Goal: Task Accomplishment & Management: Use online tool/utility

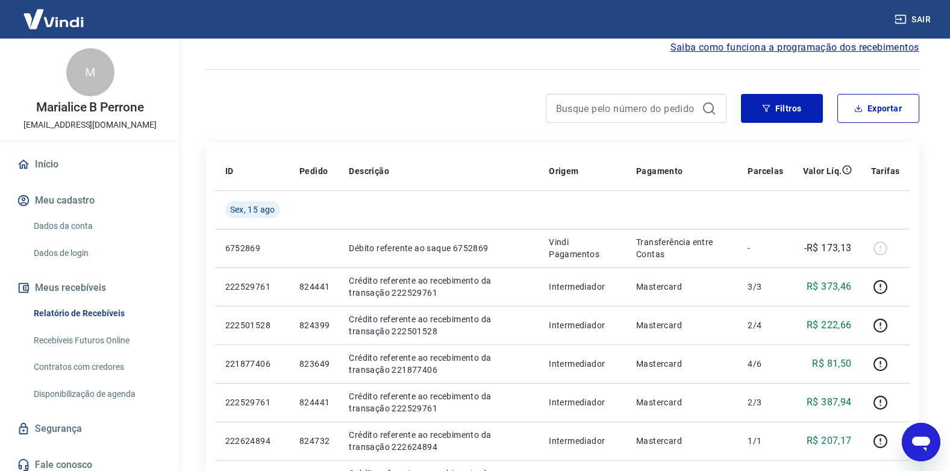
scroll to position [52, 0]
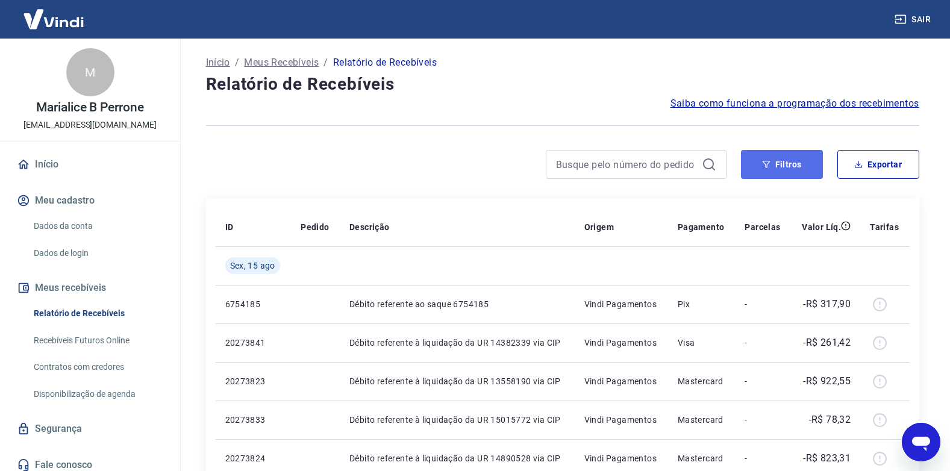
click at [774, 166] on button "Filtros" at bounding box center [782, 164] width 82 height 29
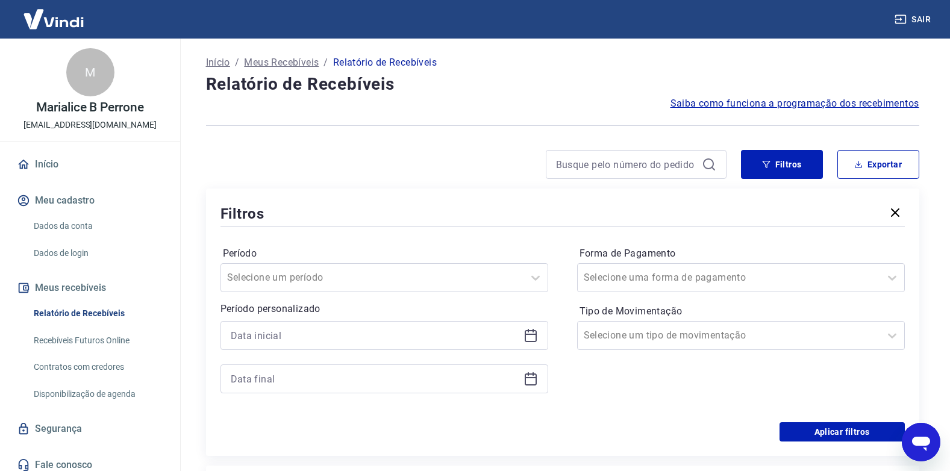
click at [543, 337] on div at bounding box center [384, 335] width 328 height 29
click at [531, 337] on icon at bounding box center [530, 335] width 14 height 14
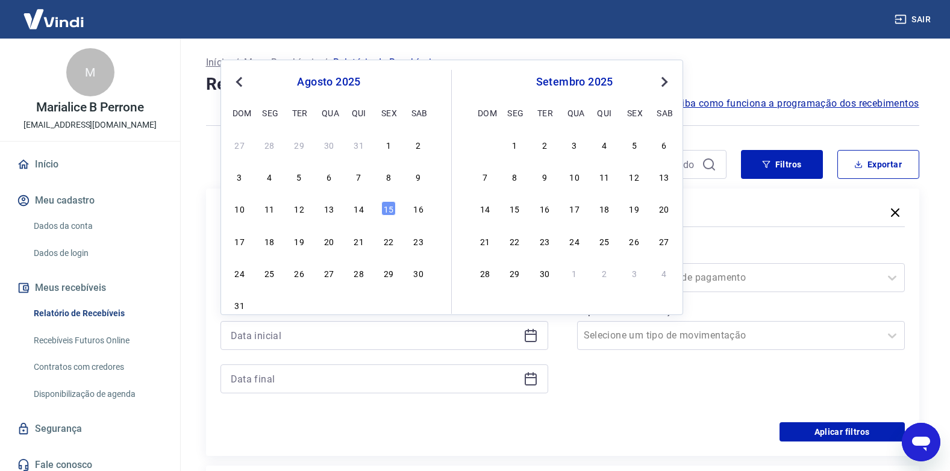
drag, startPoint x: 390, startPoint y: 209, endPoint x: 524, endPoint y: 381, distance: 218.0
click at [390, 208] on div "15" at bounding box center [388, 208] width 14 height 14
type input "15/08/2025"
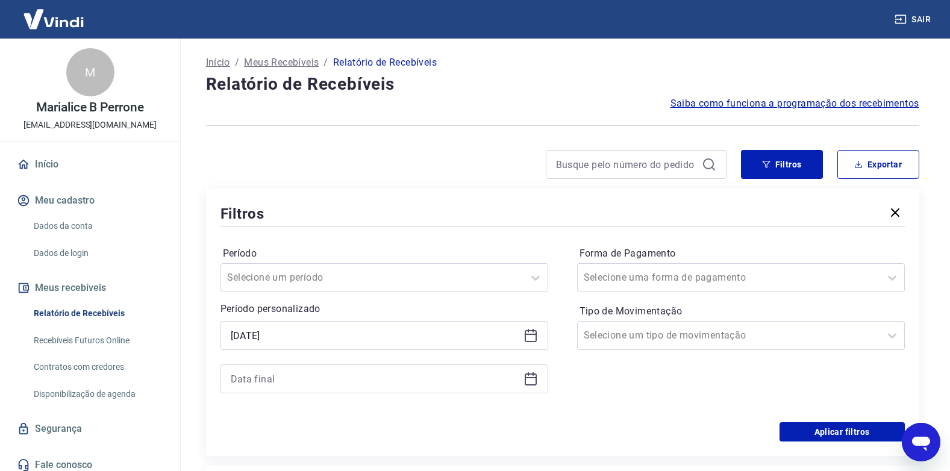
click at [524, 381] on icon at bounding box center [530, 379] width 14 height 14
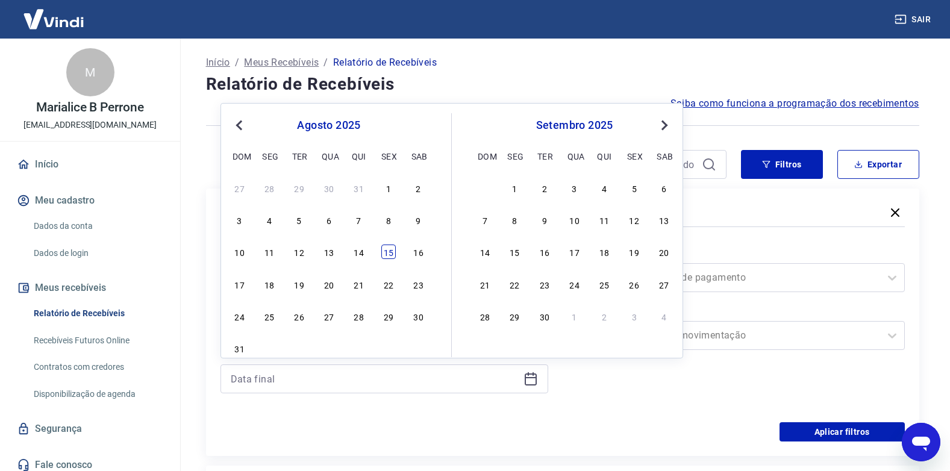
click at [384, 252] on div "15" at bounding box center [388, 251] width 14 height 14
type input "15/08/2025"
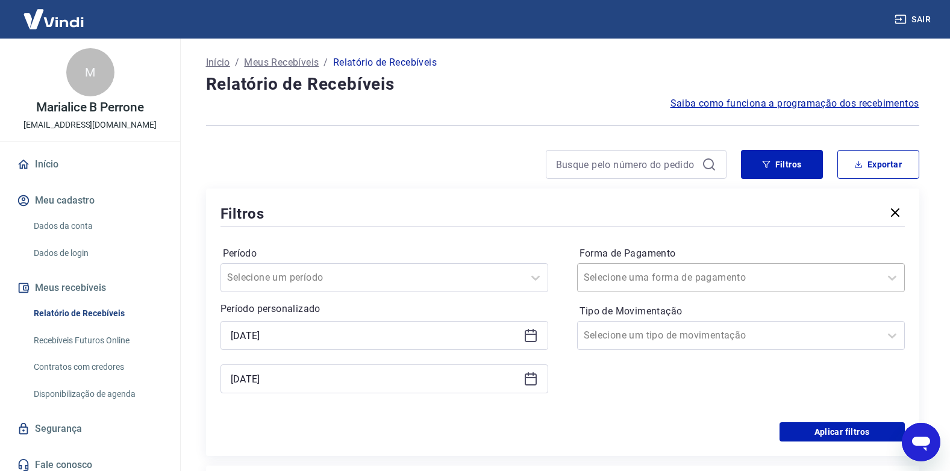
click at [861, 286] on div "Selecione uma forma de pagamento" at bounding box center [729, 278] width 302 height 22
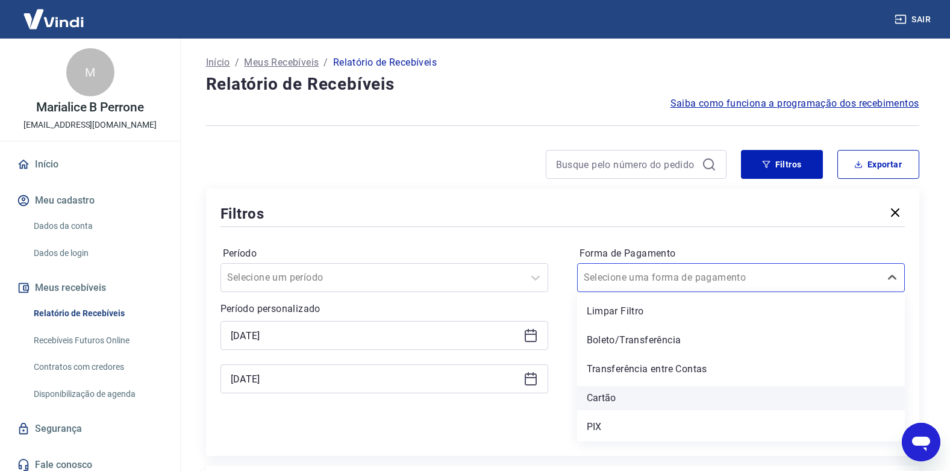
click at [609, 399] on div "Cartão" at bounding box center [741, 398] width 328 height 24
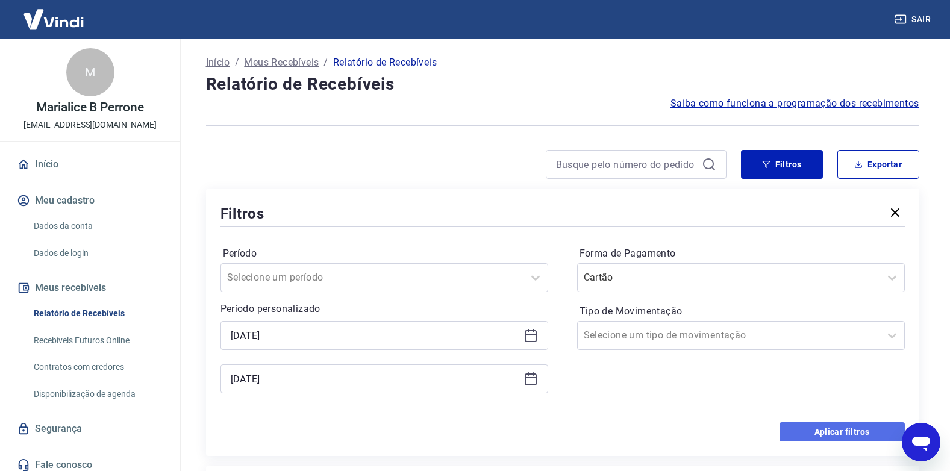
click at [836, 434] on button "Aplicar filtros" at bounding box center [841, 431] width 125 height 19
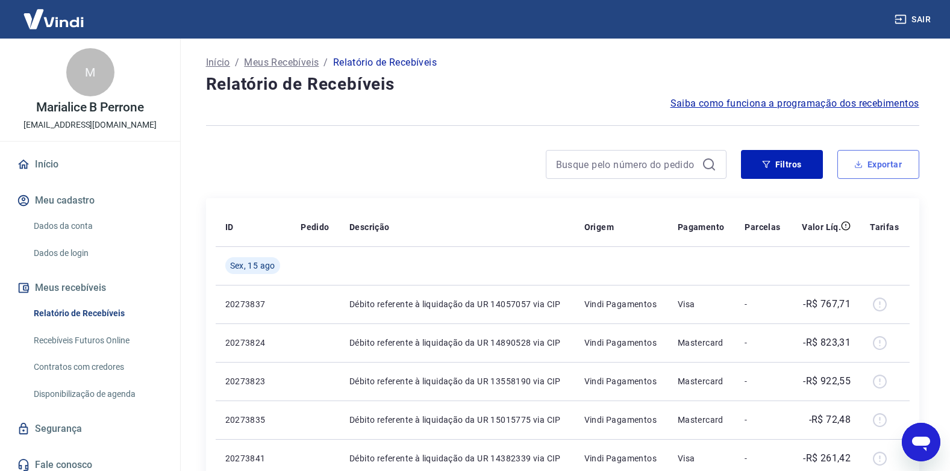
click at [886, 158] on button "Exportar" at bounding box center [878, 164] width 82 height 29
type input "15/08/2025"
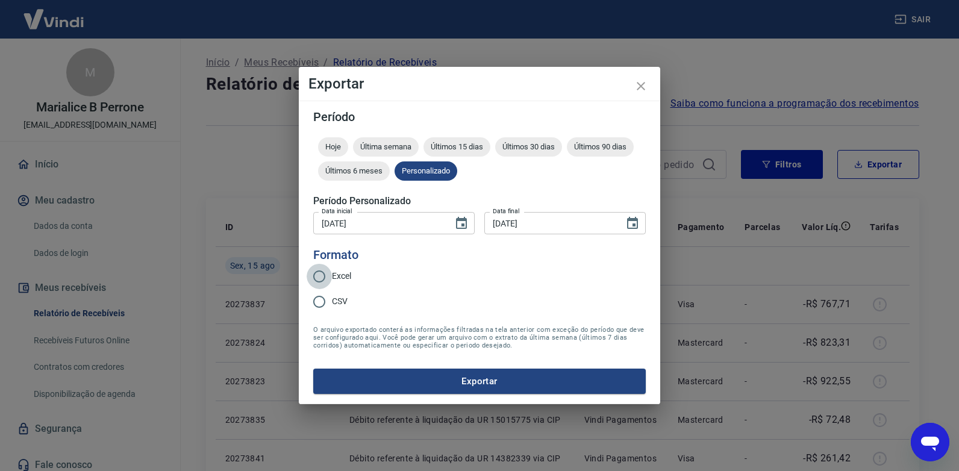
click at [316, 275] on input "Excel" at bounding box center [319, 276] width 25 height 25
radio input "true"
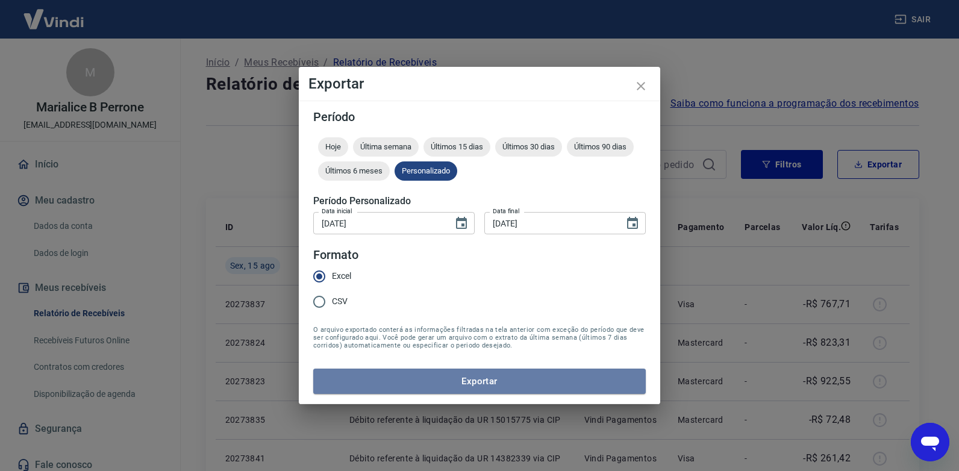
drag, startPoint x: 491, startPoint y: 378, endPoint x: 487, endPoint y: 372, distance: 7.9
click at [488, 374] on button "Exportar" at bounding box center [479, 381] width 332 height 25
